Goal: Navigation & Orientation: Find specific page/section

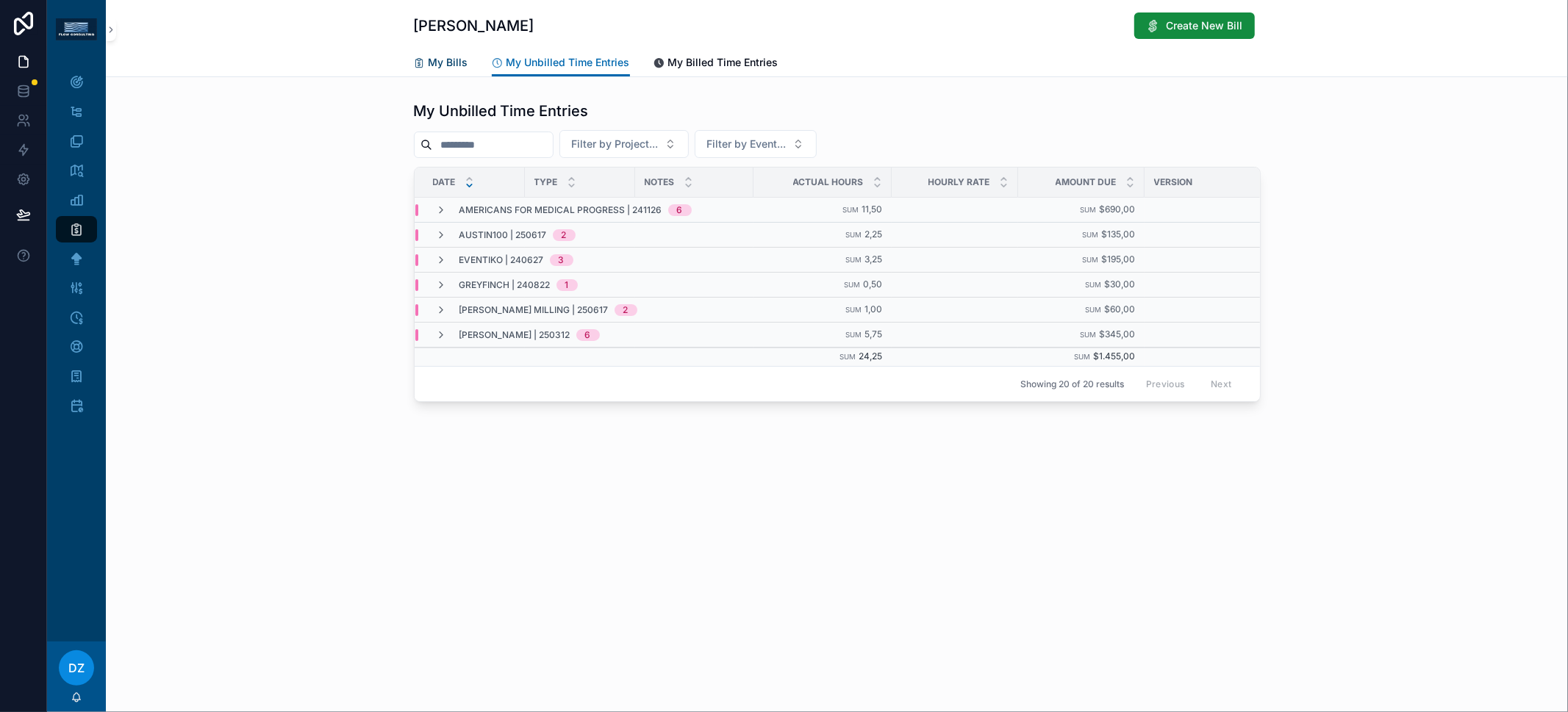
click at [450, 64] on span "My Bills" at bounding box center [449, 63] width 40 height 15
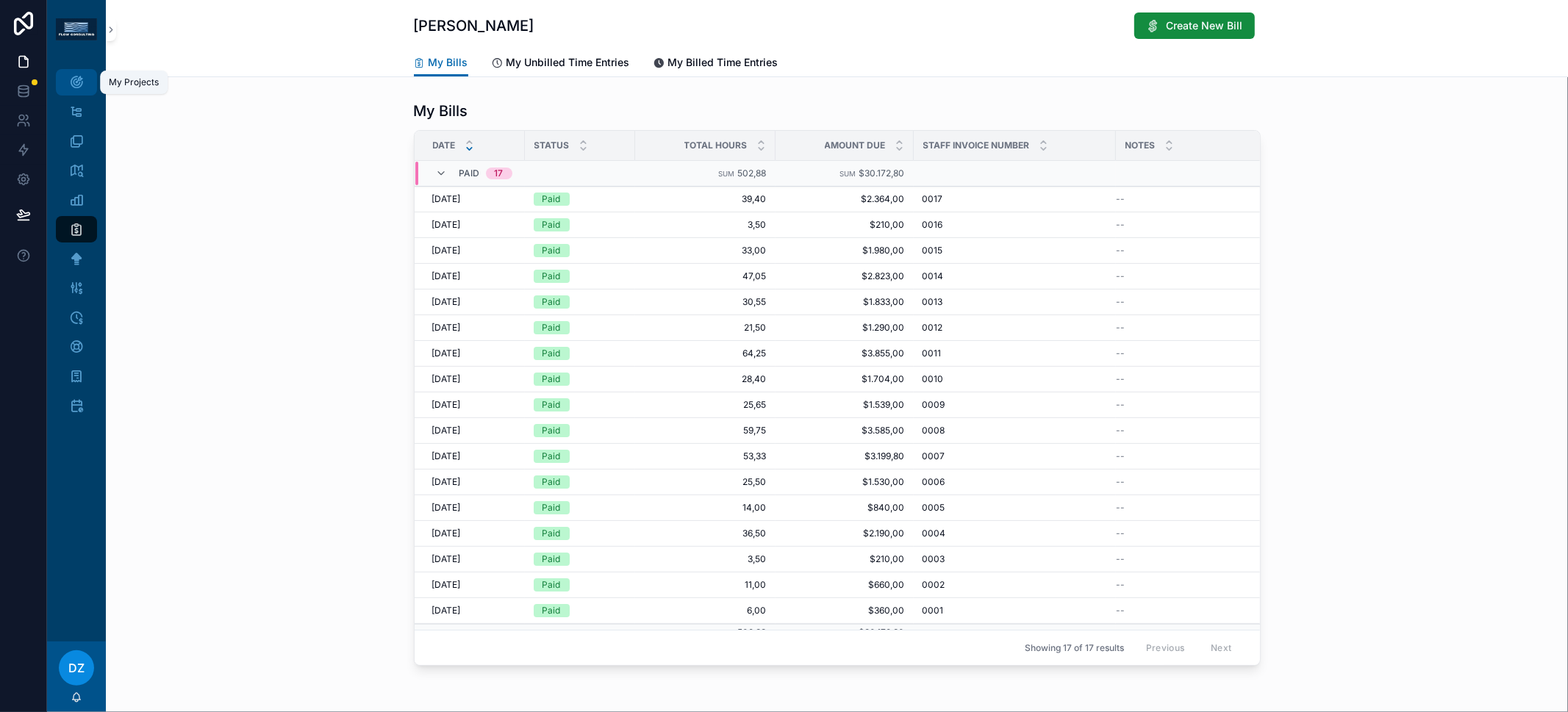
click at [77, 74] on div "My Projects" at bounding box center [76, 82] width 24 height 24
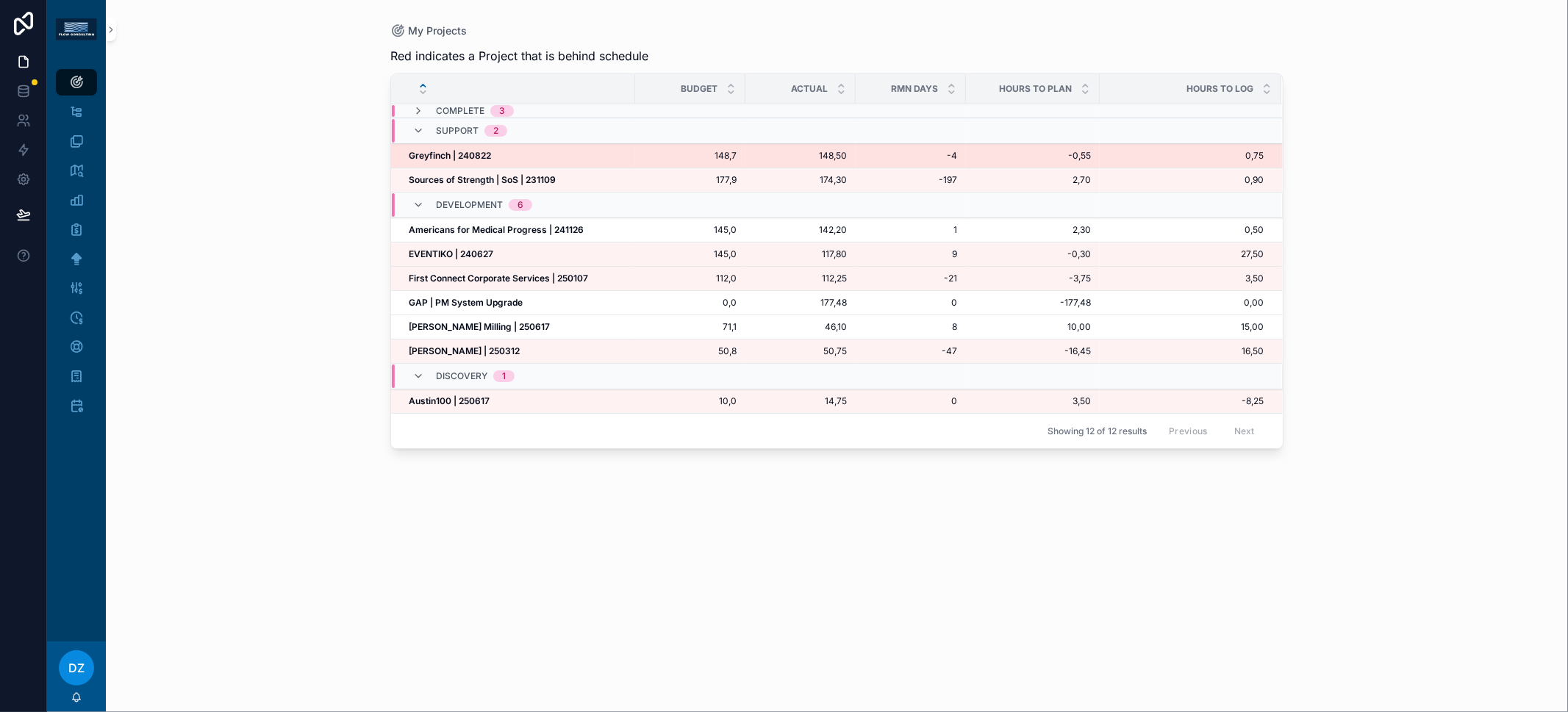
click at [466, 157] on strong "Greyfinch | 240822" at bounding box center [449, 155] width 82 height 11
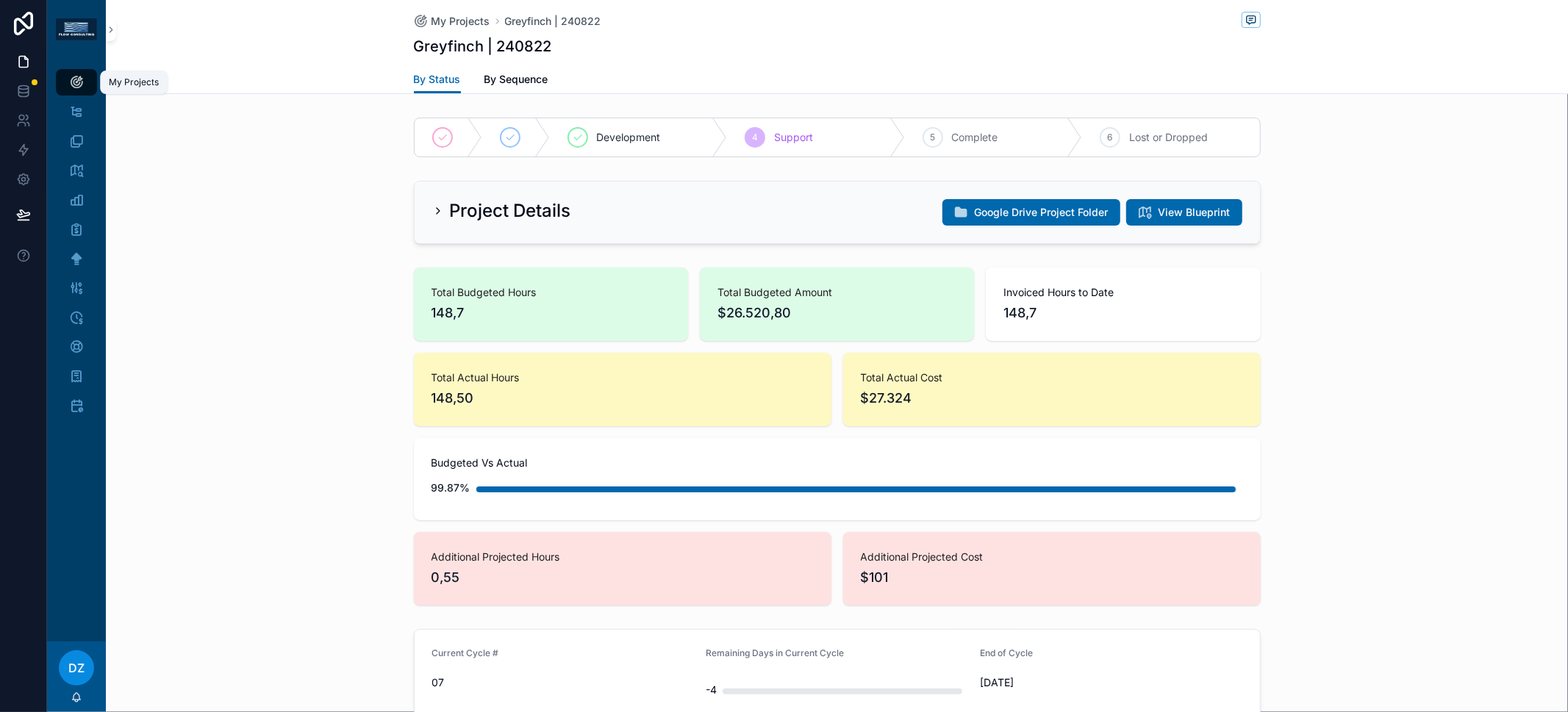
click at [78, 80] on icon "scrollable content" at bounding box center [76, 82] width 15 height 15
